Goal: Information Seeking & Learning: Understand process/instructions

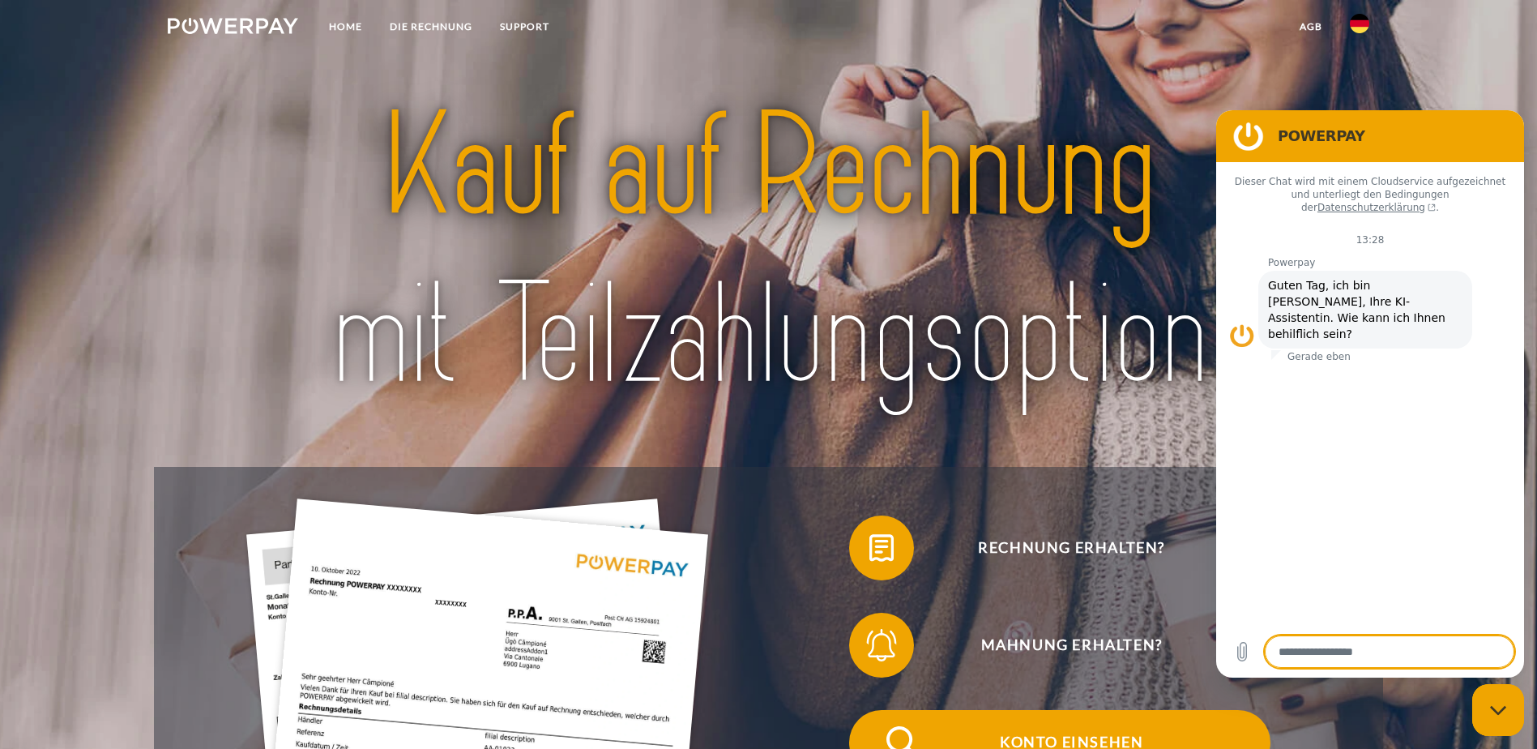
click at [873, 710] on span "Konto einsehen" at bounding box center [1071, 742] width 397 height 65
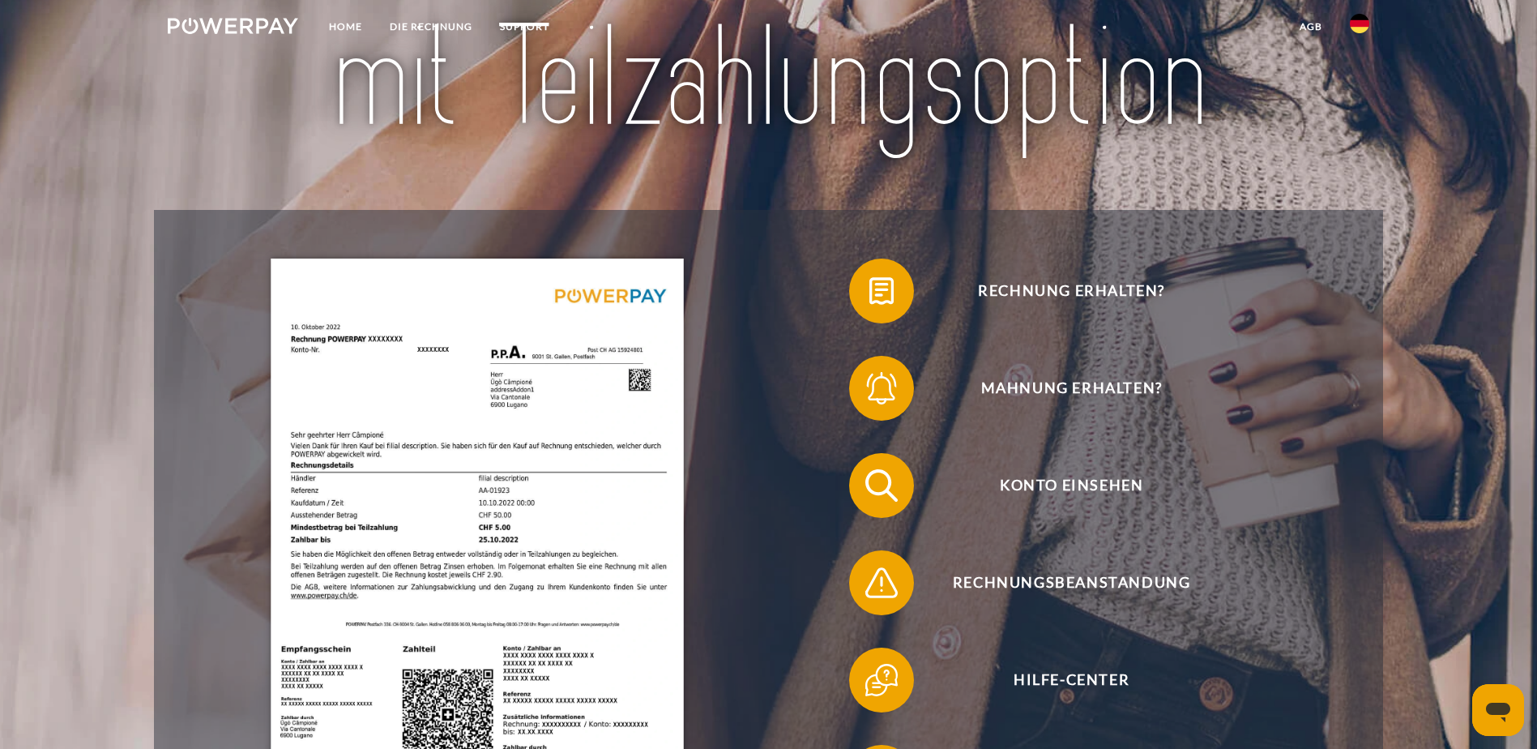
scroll to position [405, 0]
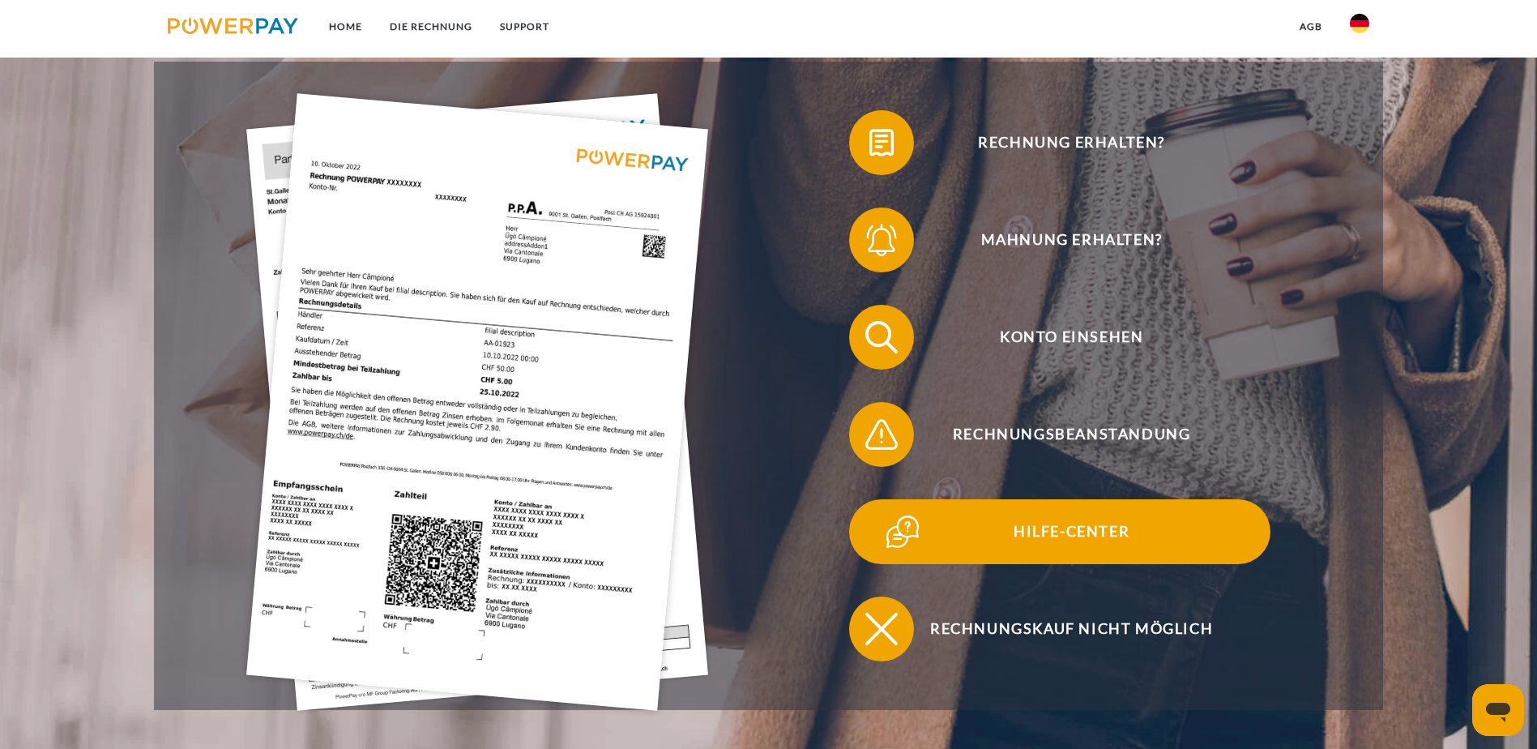
click at [873, 499] on span "Hilfe-Center" at bounding box center [1071, 531] width 397 height 65
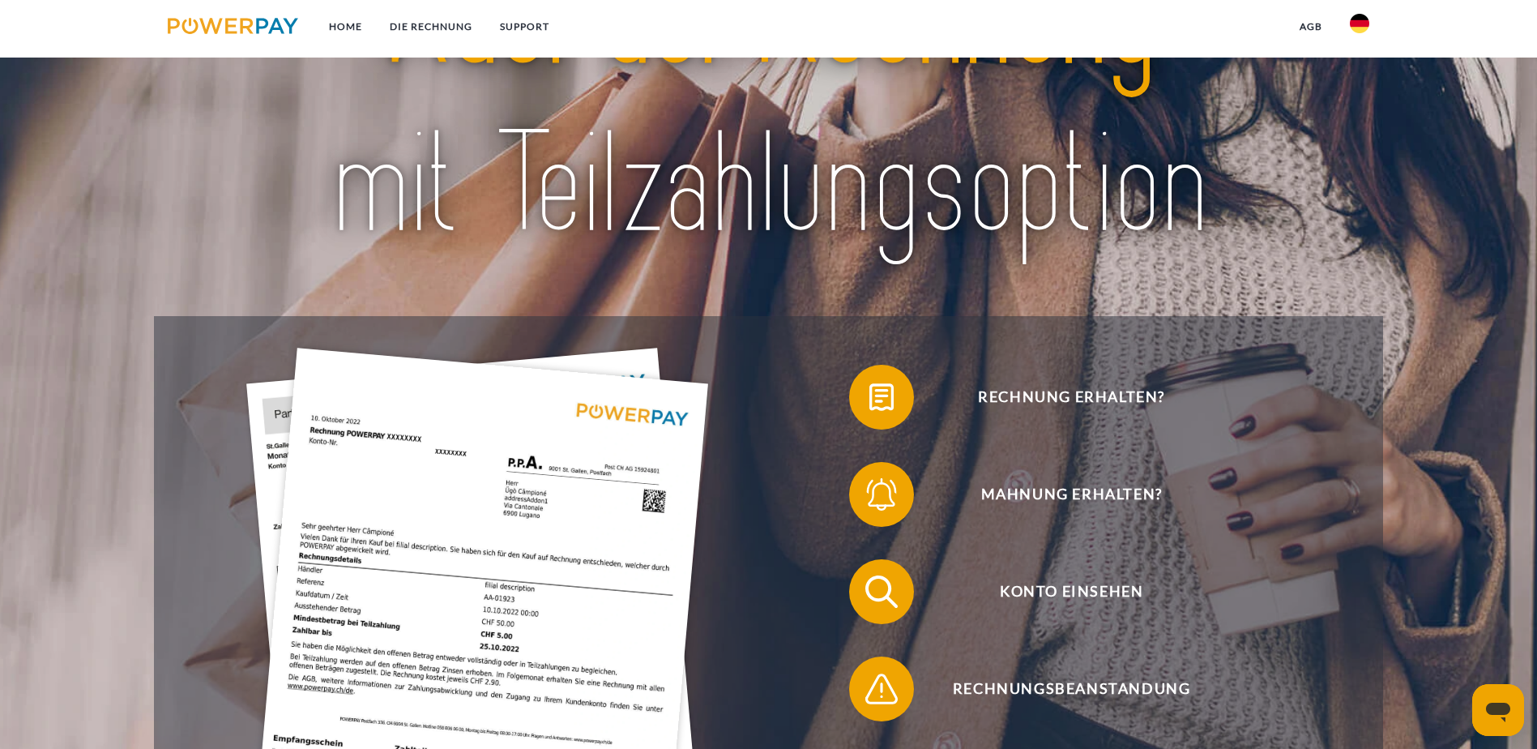
scroll to position [162, 0]
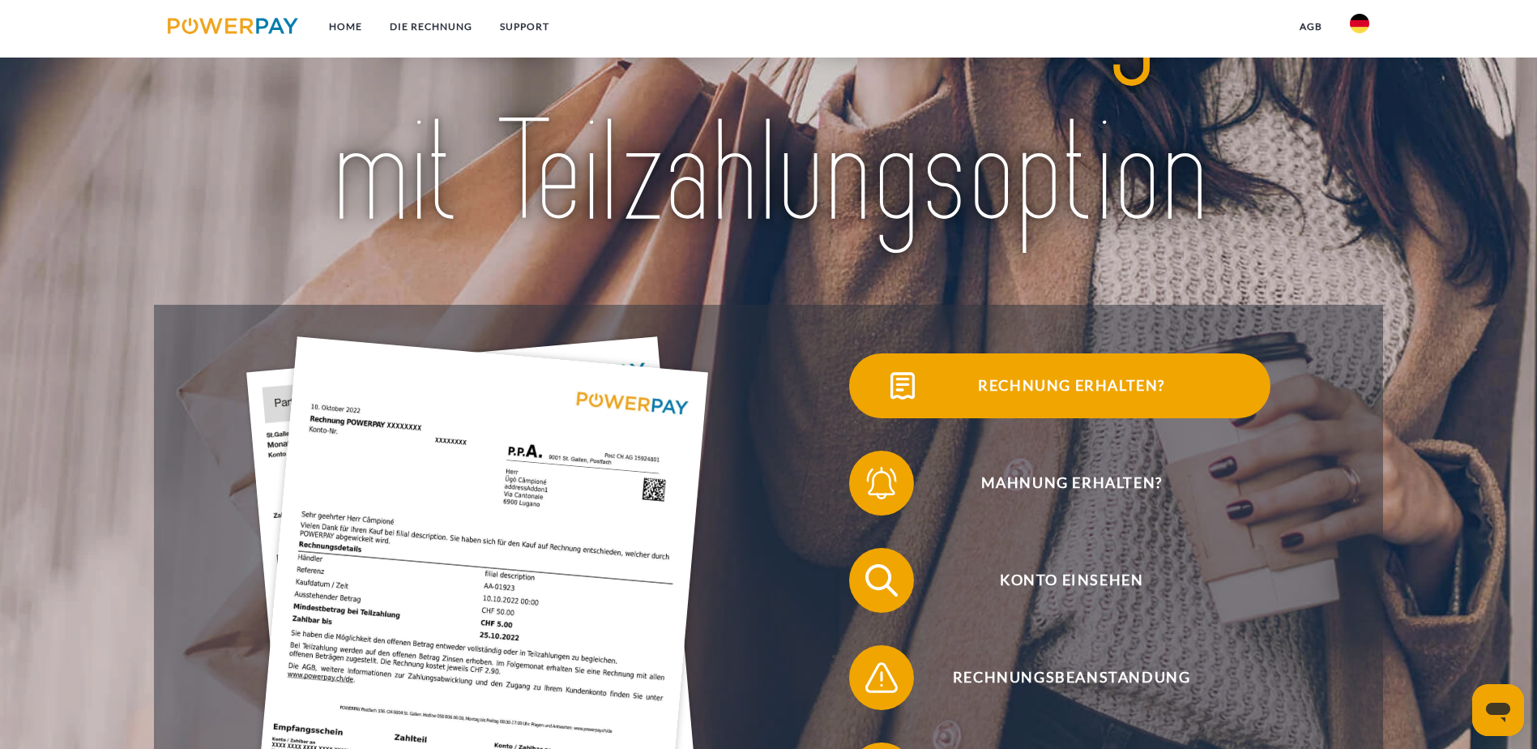
click at [873, 399] on span "Rechnung erhalten?" at bounding box center [1071, 385] width 397 height 65
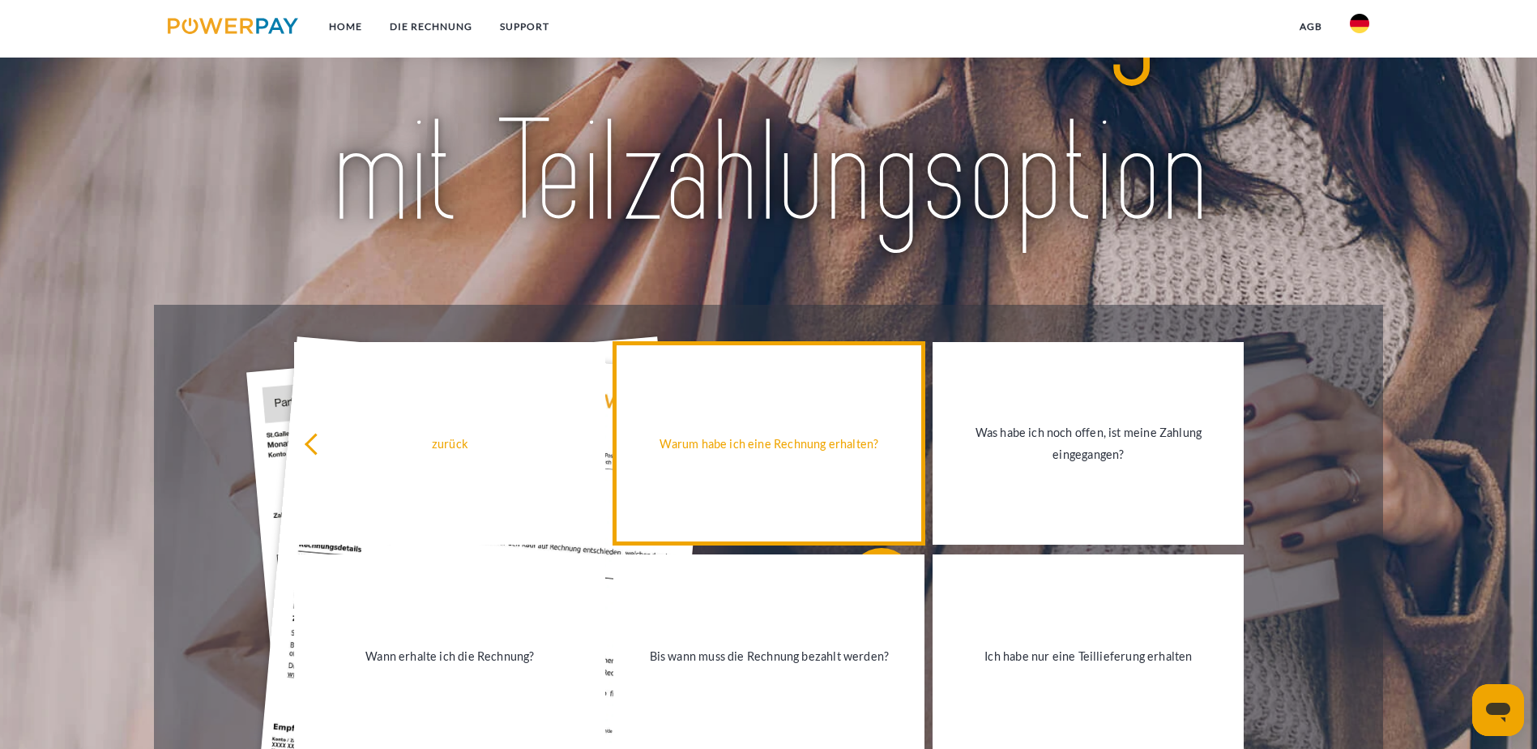
click at [730, 451] on div "Warum habe ich eine Rechnung erhalten?" at bounding box center [769, 444] width 292 height 22
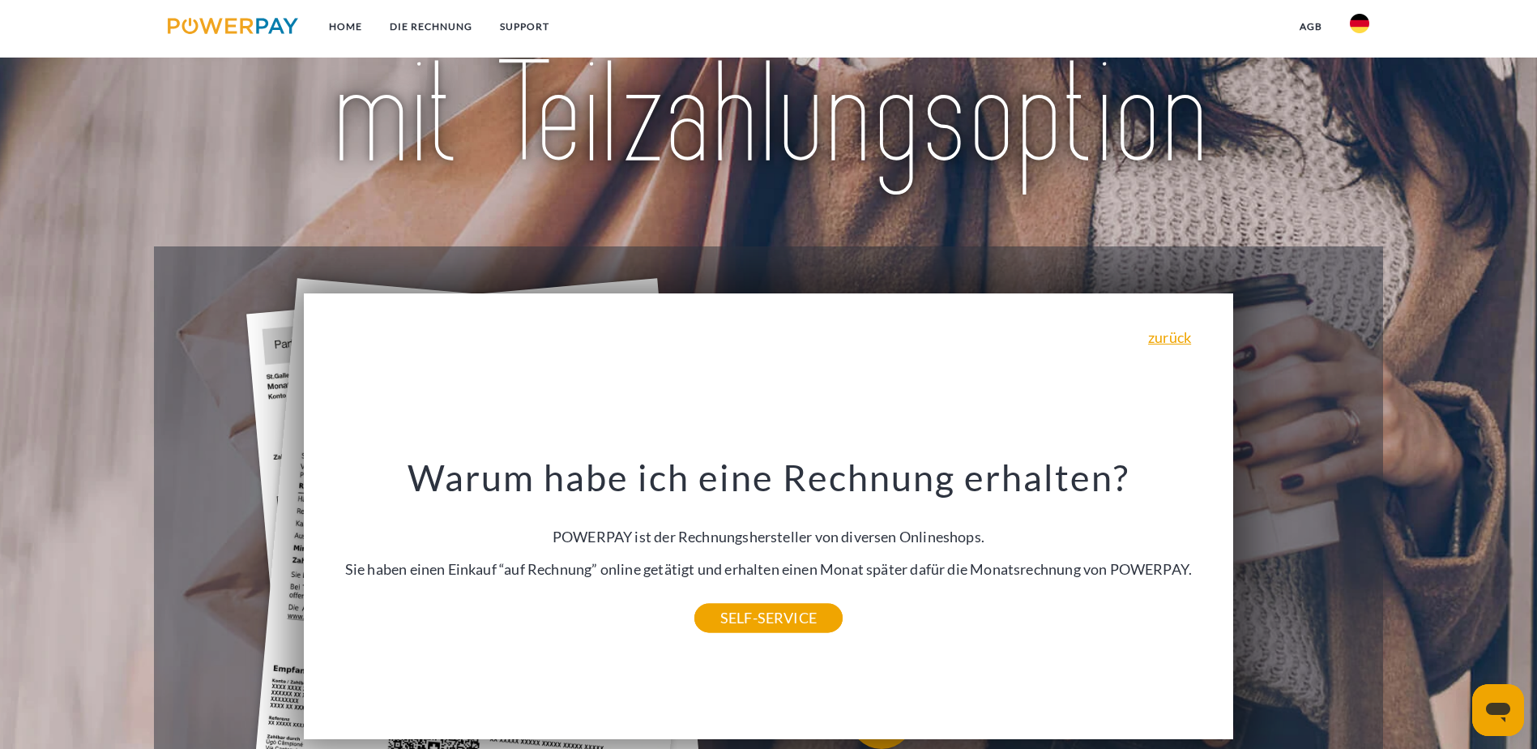
scroll to position [324, 0]
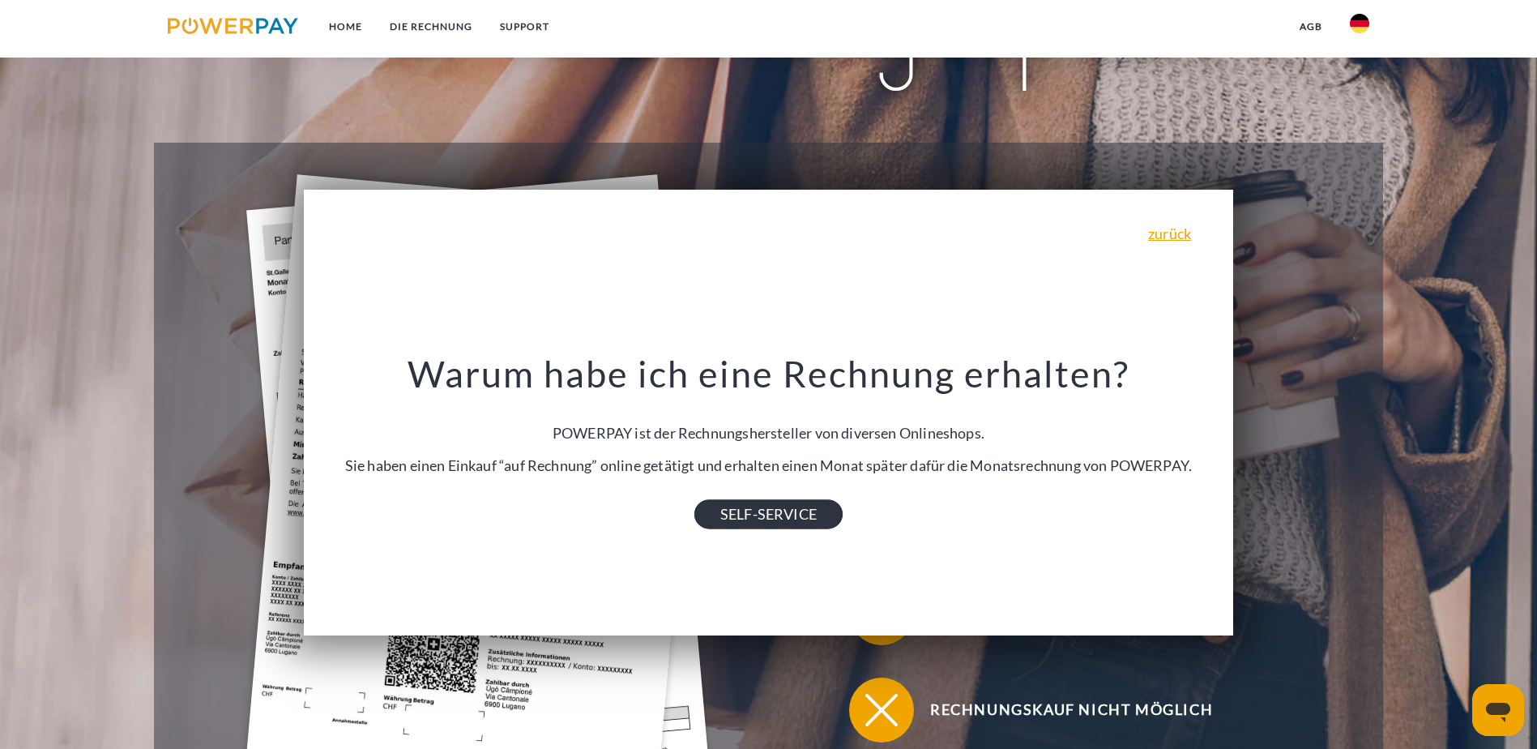
click at [784, 529] on link "SELF-SERVICE" at bounding box center [768, 514] width 148 height 29
